Goal: Task Accomplishment & Management: Complete application form

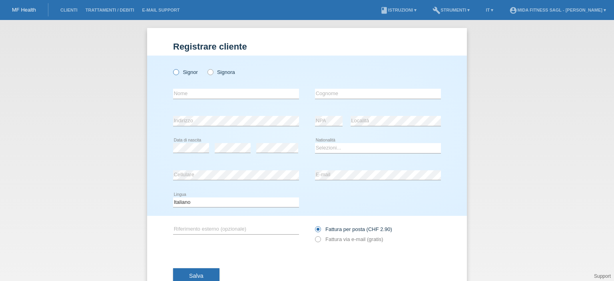
click at [172, 68] on icon at bounding box center [172, 68] width 0 height 0
click at [173, 73] on input "Signor" at bounding box center [175, 71] width 5 height 5
radio input "true"
drag, startPoint x: 203, startPoint y: 96, endPoint x: 202, endPoint y: 91, distance: 4.5
click at [203, 96] on input "text" at bounding box center [236, 94] width 126 height 10
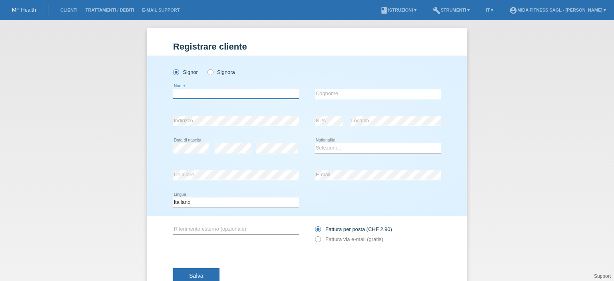
type input "f"
type input "Fahrudin"
click at [343, 92] on input "text" at bounding box center [378, 94] width 126 height 10
type input "Hrnic"
select select "CH"
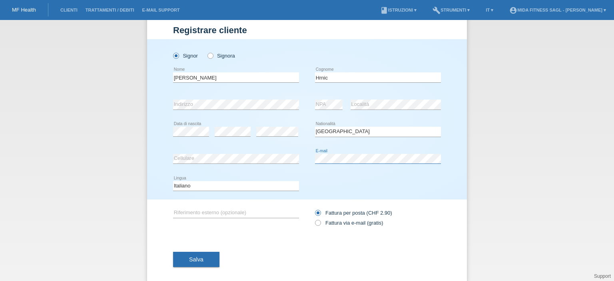
scroll to position [26, 0]
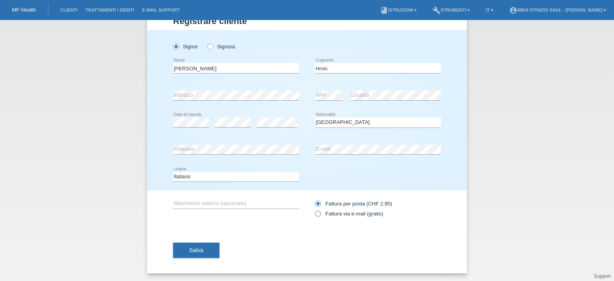
click at [314, 210] on icon at bounding box center [314, 210] width 0 height 0
click at [315, 212] on input "Fattura via e-mail (gratis)" at bounding box center [317, 216] width 5 height 10
radio input "true"
click at [190, 245] on button "Salva" at bounding box center [196, 250] width 46 height 15
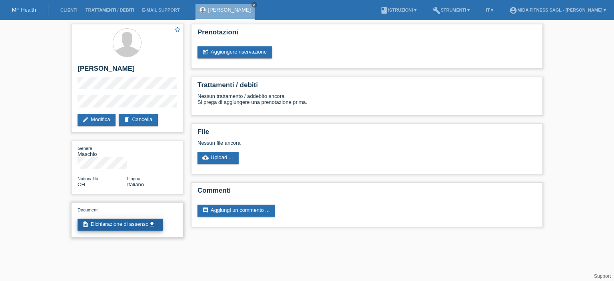
click at [106, 219] on link "description Dichiarazione di assenso get_app" at bounding box center [120, 225] width 85 height 12
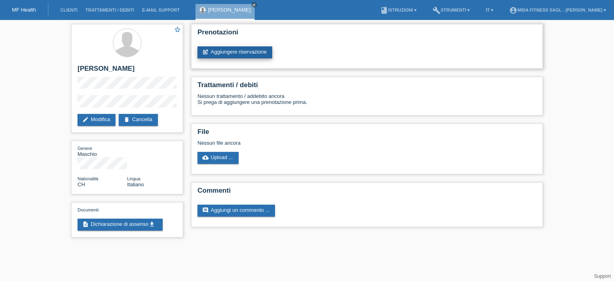
click at [231, 48] on link "post_add Aggiungere riservazione" at bounding box center [235, 52] width 75 height 12
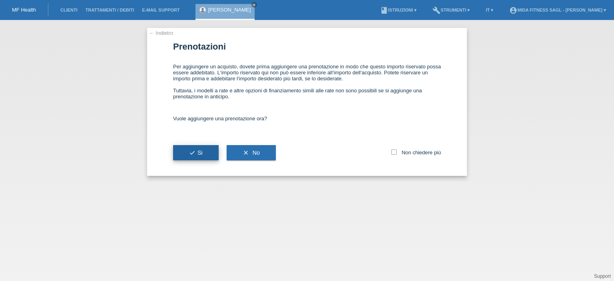
click at [198, 153] on span "check Si" at bounding box center [196, 153] width 14 height 6
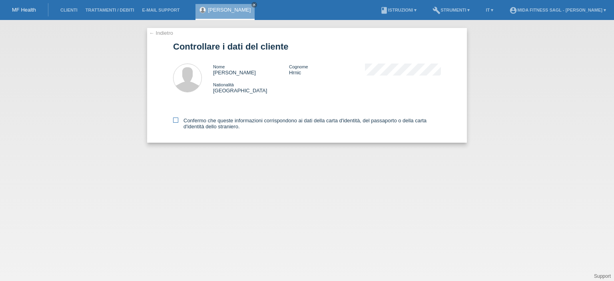
click at [176, 119] on icon at bounding box center [175, 120] width 5 height 5
click at [176, 119] on input "Confermo che queste informazioni corrispondono ai dati della carta d'identità, …" at bounding box center [175, 120] width 5 height 5
checkbox input "true"
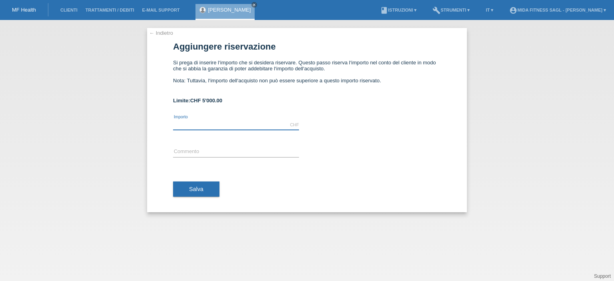
click at [192, 125] on input "text" at bounding box center [236, 125] width 126 height 10
type input "2750.00"
click at [191, 156] on input "text" at bounding box center [236, 152] width 126 height 10
type input "abbonamento a Mida Fitness 44 sessioni"
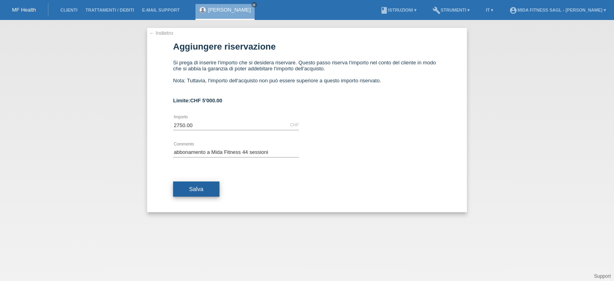
click at [191, 187] on span "Salva" at bounding box center [196, 189] width 14 height 6
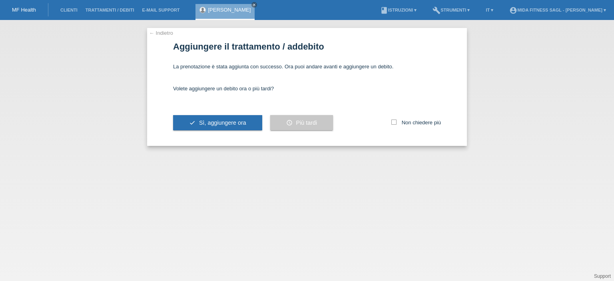
click at [390, 121] on div "check Sì, aggiungere ora schedule Più tardi Non chiedere più" at bounding box center [307, 123] width 268 height 46
click at [392, 121] on icon at bounding box center [393, 122] width 5 height 5
click at [392, 121] on input "Non chiedere più" at bounding box center [393, 122] width 5 height 5
checkbox input "true"
click at [214, 121] on span "Sì, aggiungere ora" at bounding box center [222, 123] width 47 height 6
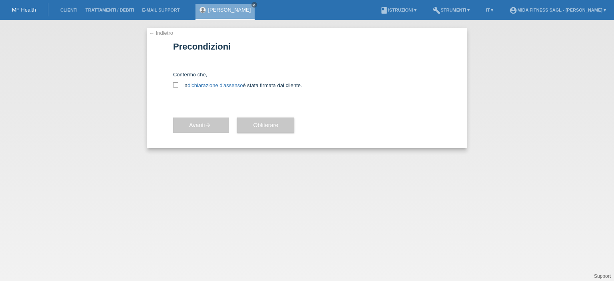
click at [173, 84] on div "← Indietro Precondizioni Confermo che, la dichiarazione d'assenso é stata firma…" at bounding box center [307, 88] width 320 height 120
click at [172, 82] on div "← Indietro Precondizioni Confermo che, la dichiarazione d'assenso é stata firma…" at bounding box center [307, 88] width 320 height 120
click at [176, 89] on div "Confermo che, la dichiarazione d'assenso é stata firmata dal cliente." at bounding box center [307, 79] width 268 height 46
click at [175, 84] on icon at bounding box center [175, 84] width 5 height 5
click at [175, 84] on input "la dichiarazione d'assenso é stata firmata dal cliente." at bounding box center [175, 84] width 5 height 5
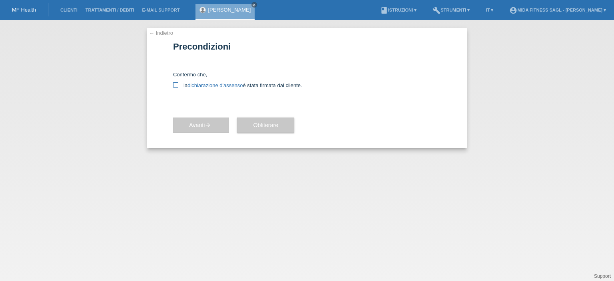
checkbox input "true"
click at [202, 124] on span "Avanti arrow_forward" at bounding box center [201, 125] width 24 height 6
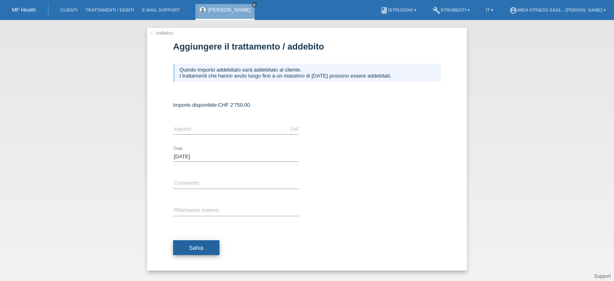
click at [186, 246] on button "Salva" at bounding box center [196, 247] width 46 height 15
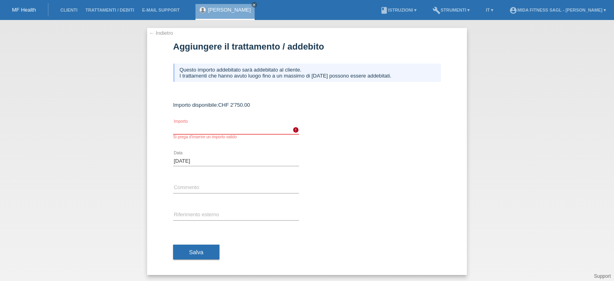
click at [185, 130] on input "text" at bounding box center [236, 129] width 126 height 10
type input "2750.00"
click at [196, 250] on span "Salva" at bounding box center [196, 252] width 14 height 6
